Goal: Find contact information: Find contact information

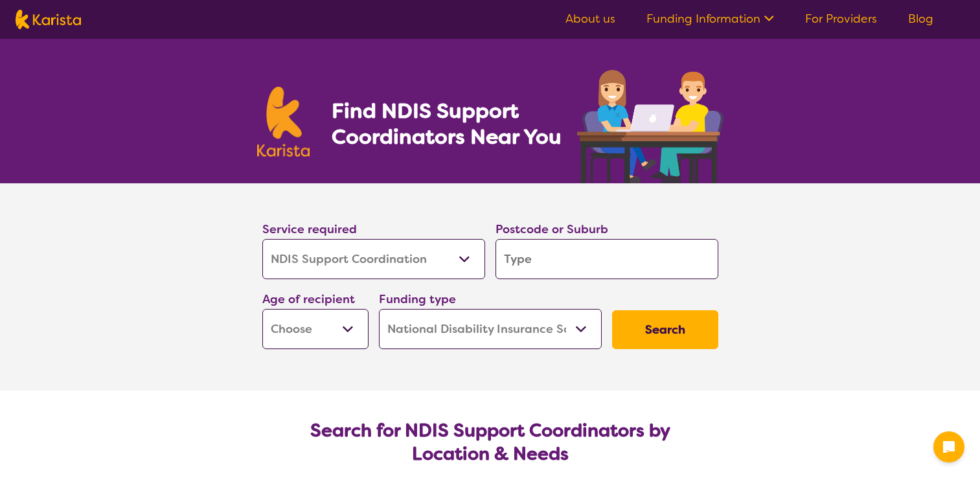
select select "NDIS Support Coordination"
select select "NDIS"
select select "NDIS Support Coordination"
select select "NDIS"
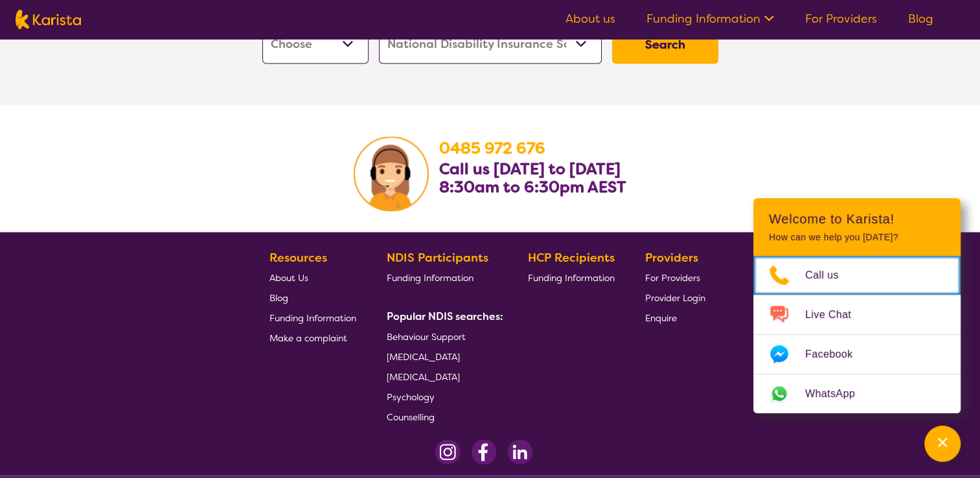
scroll to position [2458, 0]
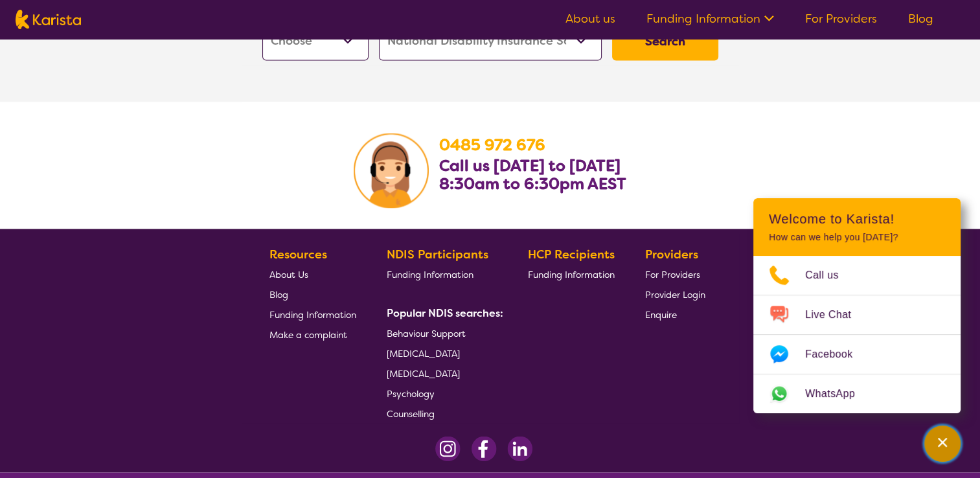
click at [941, 441] on icon "Channel Menu" at bounding box center [942, 442] width 9 height 9
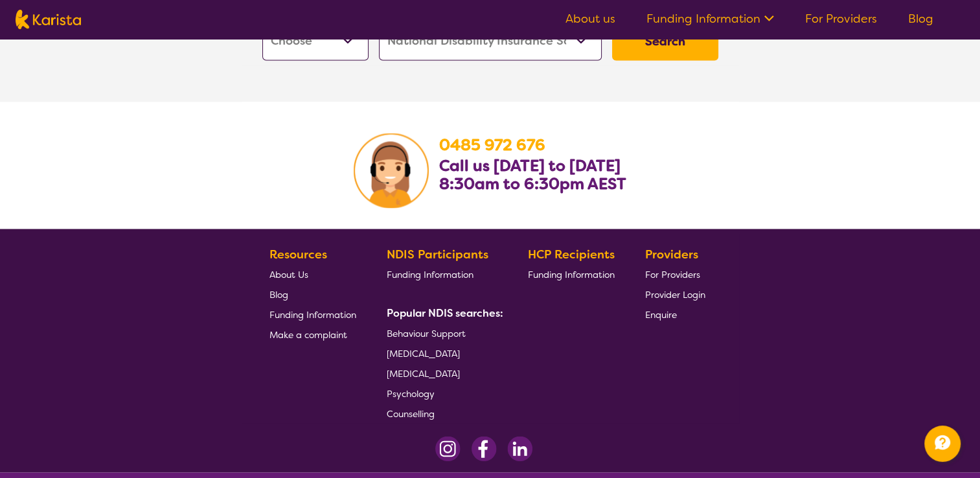
click at [297, 273] on span "About Us" at bounding box center [288, 275] width 39 height 12
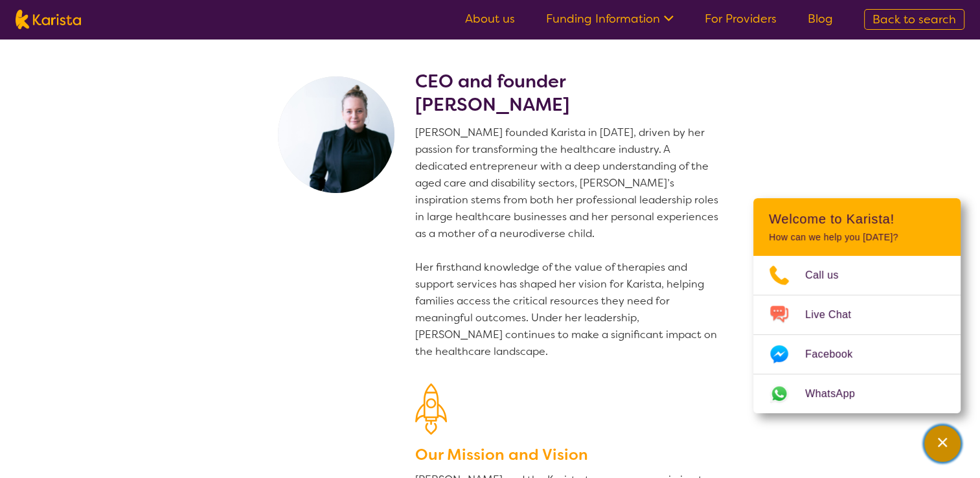
click at [943, 444] on icon "Channel Menu" at bounding box center [942, 442] width 9 height 9
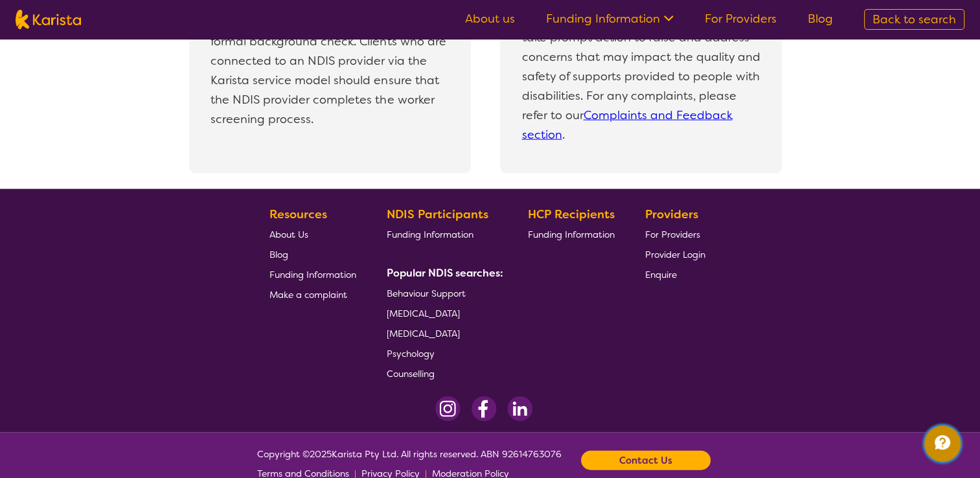
scroll to position [2879, 0]
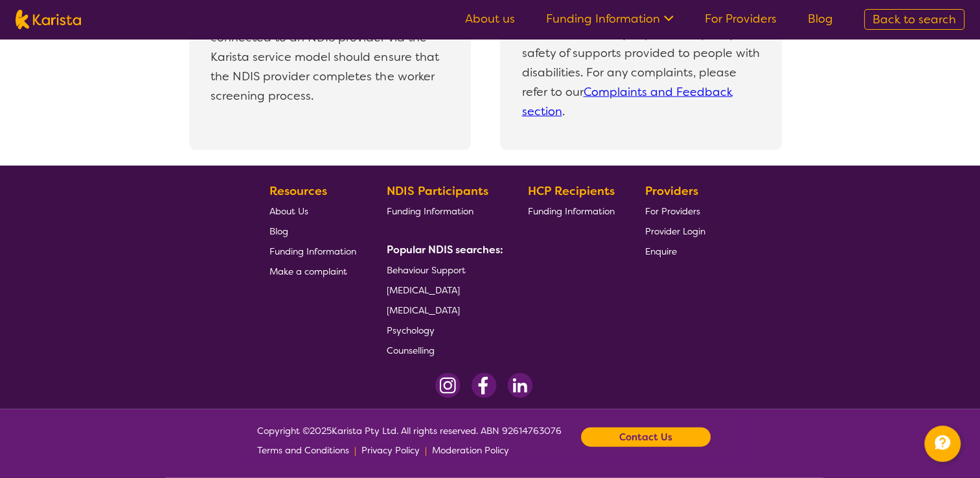
click at [672, 439] on b "Contact Us" at bounding box center [645, 436] width 53 height 19
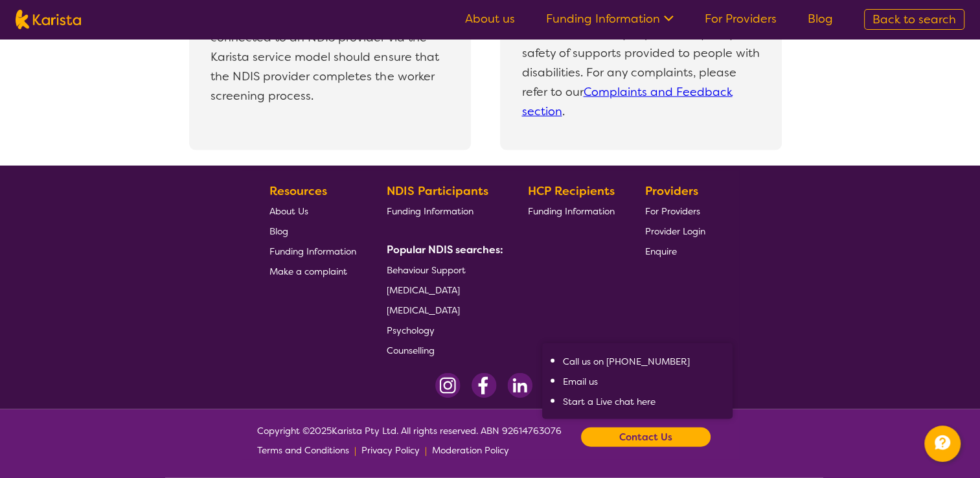
click at [861, 319] on footer "Resources About Us Blog Funding Information Make a complaint NDIS Participants …" at bounding box center [490, 287] width 980 height 243
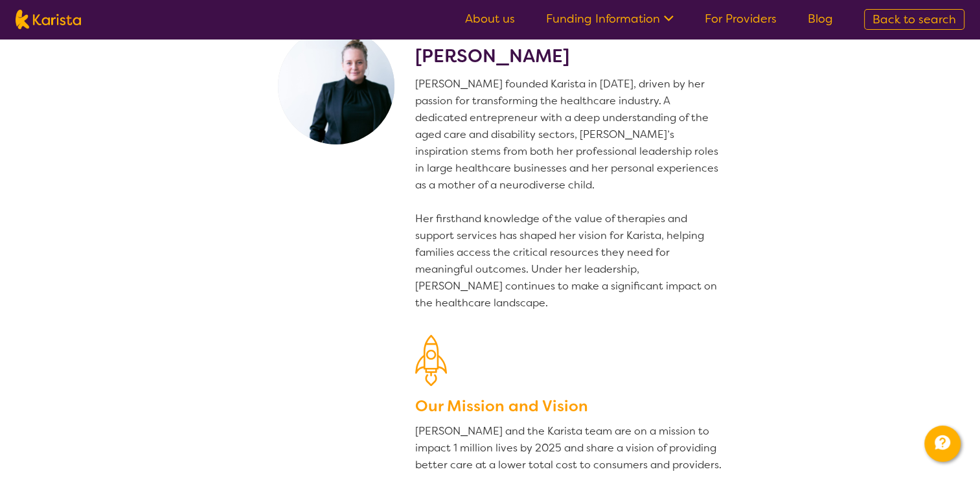
scroll to position [0, 0]
